Goal: Information Seeking & Learning: Learn about a topic

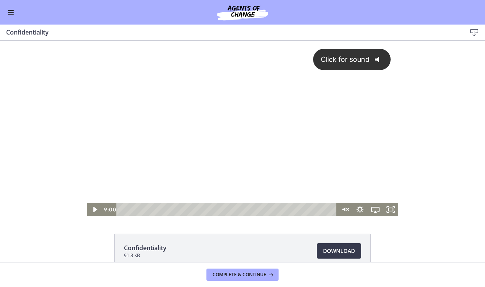
scroll to position [354, 0]
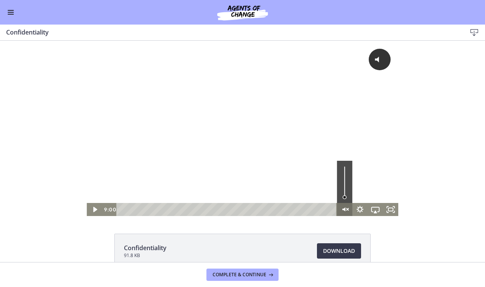
click at [347, 210] on icon "Unmute" at bounding box center [348, 210] width 2 height 2
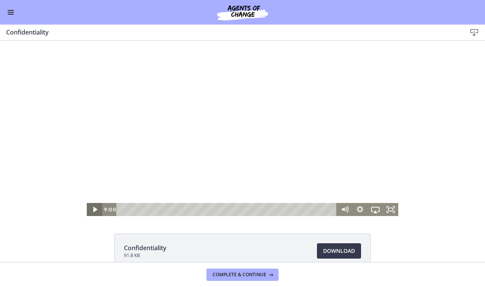
click at [95, 209] on icon "Play Video" at bounding box center [95, 209] width 4 height 5
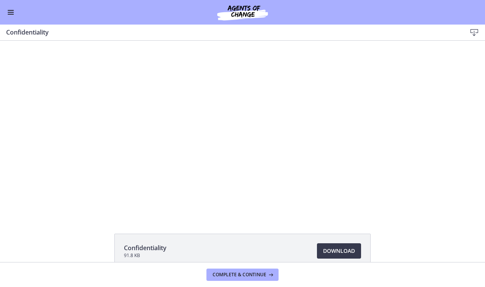
click at [218, 154] on div at bounding box center [243, 128] width 312 height 175
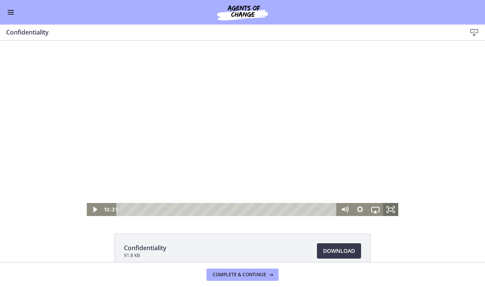
click at [394, 209] on icon "Fullscreen" at bounding box center [390, 209] width 15 height 13
click at [390, 209] on icon "Fullscreen" at bounding box center [390, 209] width 15 height 13
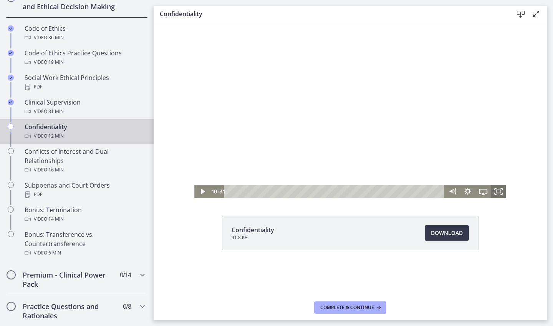
click at [485, 192] on icon "Fullscreen" at bounding box center [498, 191] width 15 height 13
click at [485, 192] on icon "Fullscreen" at bounding box center [498, 192] width 18 height 16
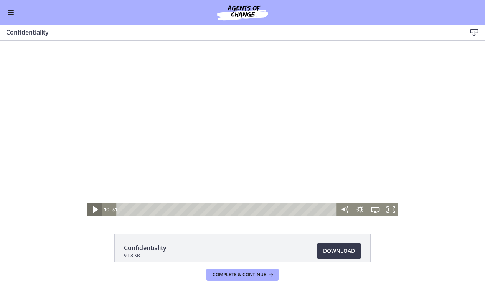
click at [96, 209] on icon "Play Video" at bounding box center [95, 210] width 5 height 7
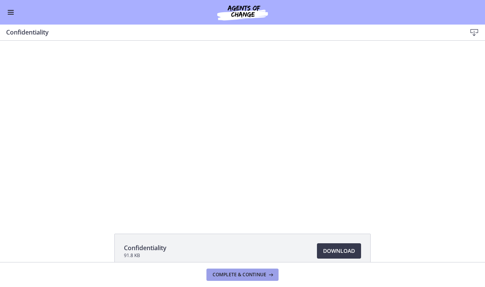
click at [238, 274] on span "Complete & continue" at bounding box center [240, 275] width 54 height 6
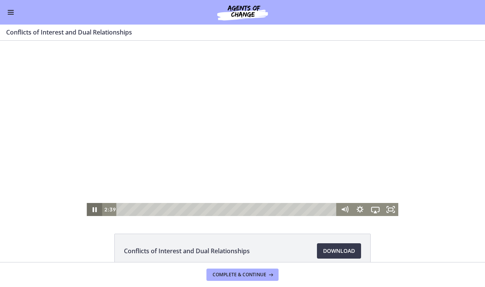
click at [97, 207] on icon "Pause" at bounding box center [94, 209] width 15 height 13
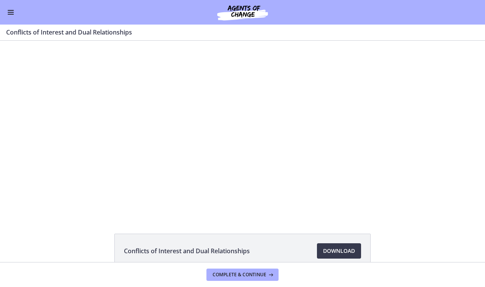
click at [10, 16] on button "Enable menu" at bounding box center [10, 12] width 9 height 9
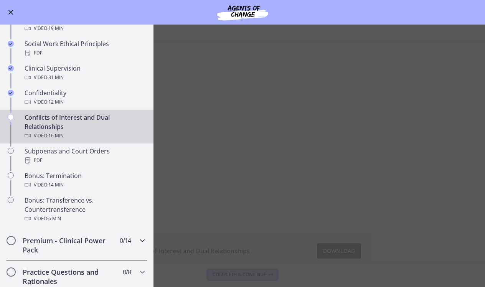
click at [143, 244] on icon "Chapters" at bounding box center [142, 240] width 9 height 9
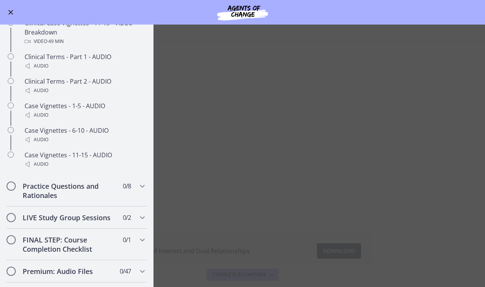
scroll to position [583, 0]
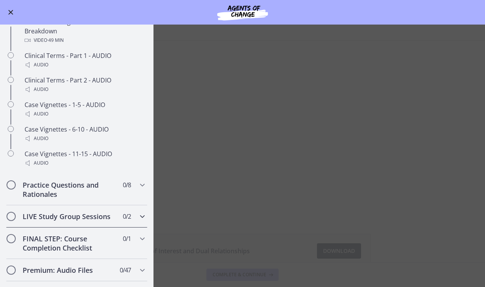
click at [142, 220] on icon "Chapters" at bounding box center [142, 216] width 9 height 9
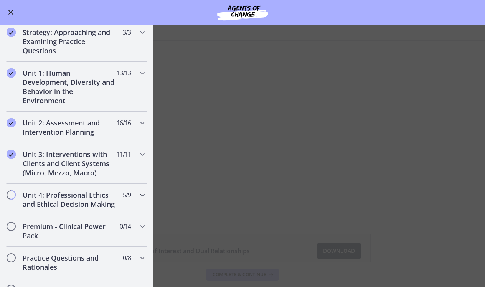
scroll to position [124, 0]
click at [48, 196] on h2 "Unit 4: Professional Ethics and Ethical Decision Making" at bounding box center [70, 199] width 94 height 18
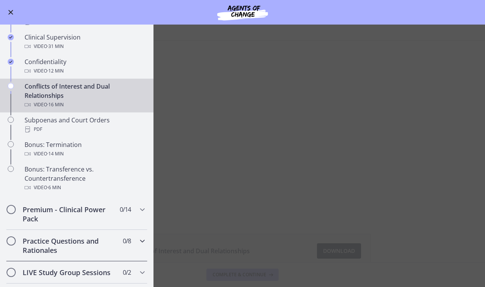
scroll to position [386, 0]
click at [10, 13] on span "Enable menu" at bounding box center [10, 12] width 5 height 5
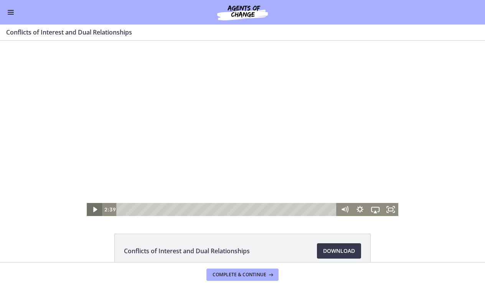
click at [95, 212] on icon "Play Video" at bounding box center [94, 209] width 15 height 13
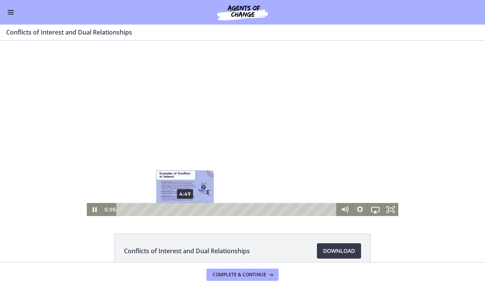
click at [185, 208] on div "4:49" at bounding box center [228, 209] width 211 height 13
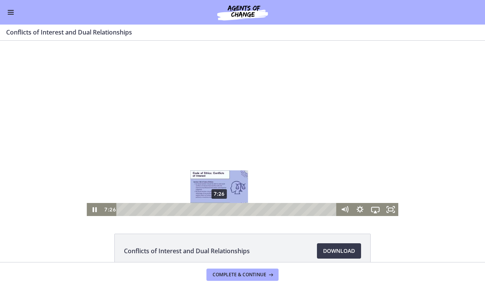
click at [220, 209] on div "7:26" at bounding box center [228, 209] width 211 height 13
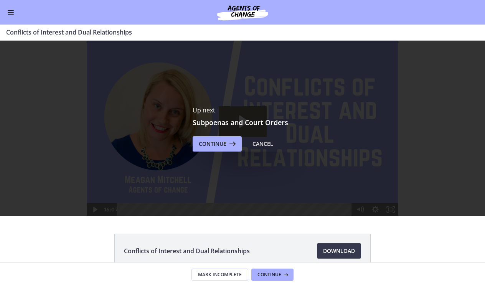
scroll to position [0, 0]
click at [228, 145] on icon at bounding box center [232, 143] width 11 height 9
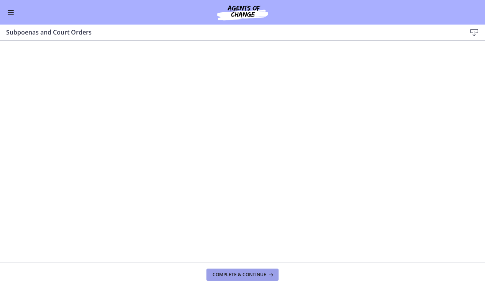
click at [233, 270] on button "Complete & continue" at bounding box center [243, 275] width 72 height 12
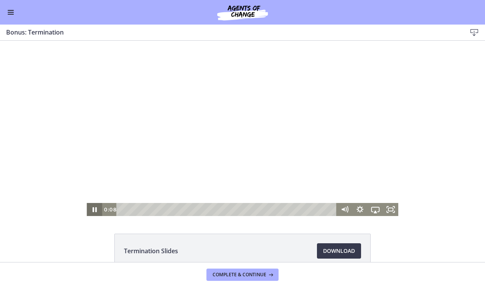
click at [93, 208] on icon "Pause" at bounding box center [95, 209] width 4 height 5
click at [95, 209] on icon "Play Video" at bounding box center [95, 209] width 4 height 5
click at [95, 209] on icon "Pause" at bounding box center [94, 209] width 15 height 13
click at [127, 190] on div at bounding box center [243, 128] width 312 height 175
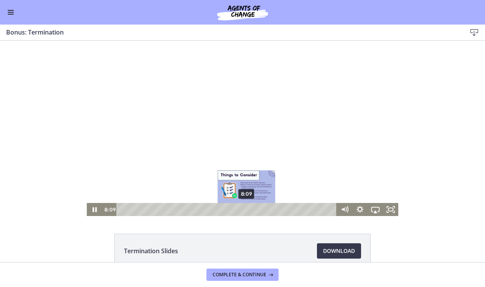
click at [247, 210] on div "8:09" at bounding box center [228, 209] width 211 height 13
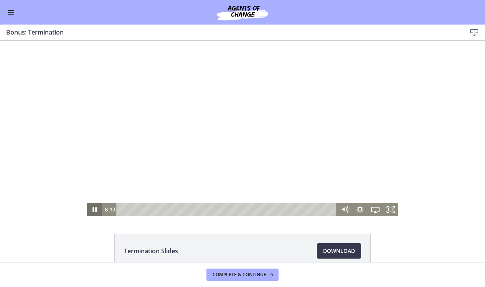
click at [96, 213] on icon "Pause" at bounding box center [94, 209] width 15 height 13
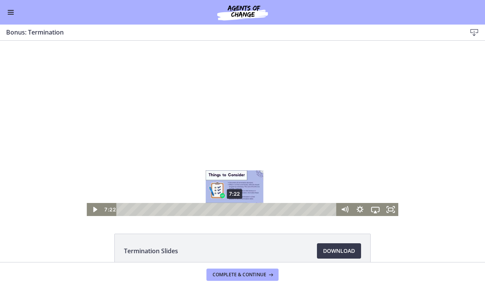
click at [235, 211] on div "7:22" at bounding box center [228, 209] width 211 height 13
